Goal: Find specific page/section: Find specific page/section

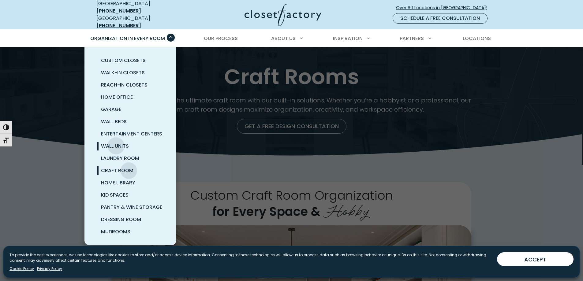
click at [116, 143] on span "Wall Units" at bounding box center [115, 146] width 28 height 7
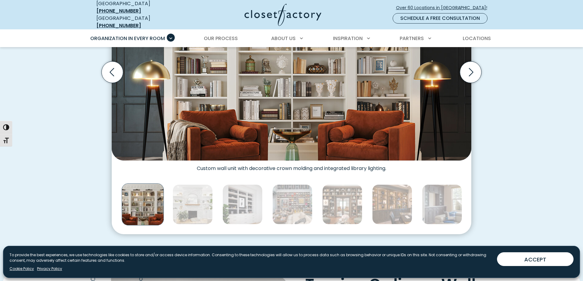
scroll to position [262, 0]
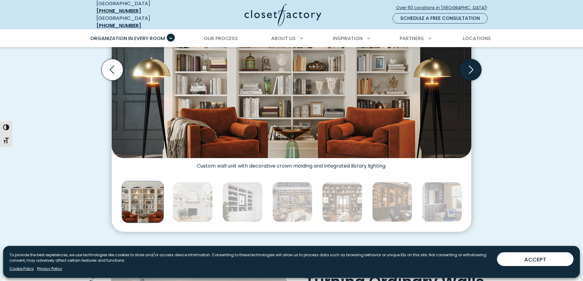
click at [469, 63] on icon "Next slide" at bounding box center [470, 69] width 21 height 21
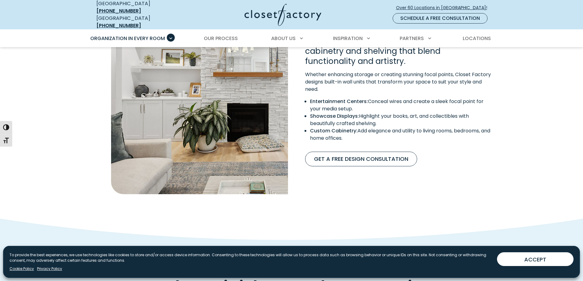
scroll to position [493, 0]
